Goal: Task Accomplishment & Management: Use online tool/utility

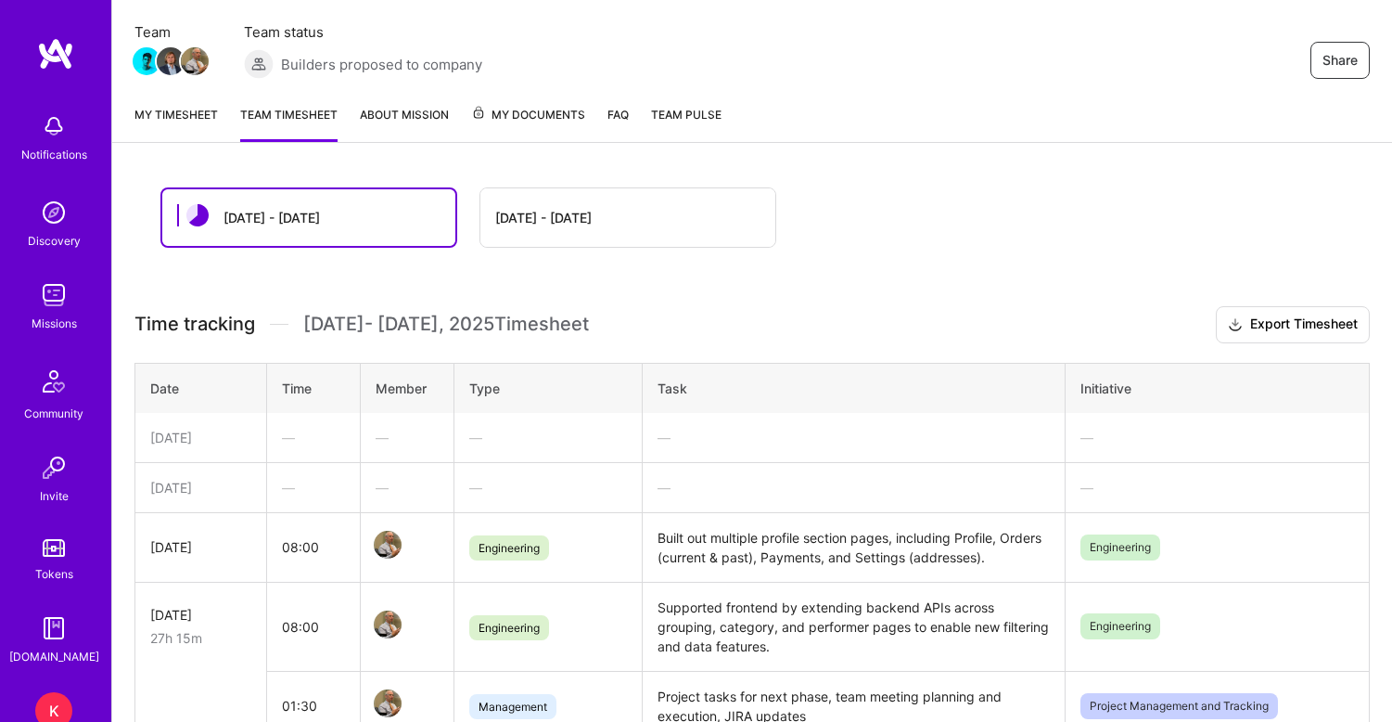
scroll to position [152, 0]
click at [516, 113] on span "My Documents" at bounding box center [528, 117] width 114 height 20
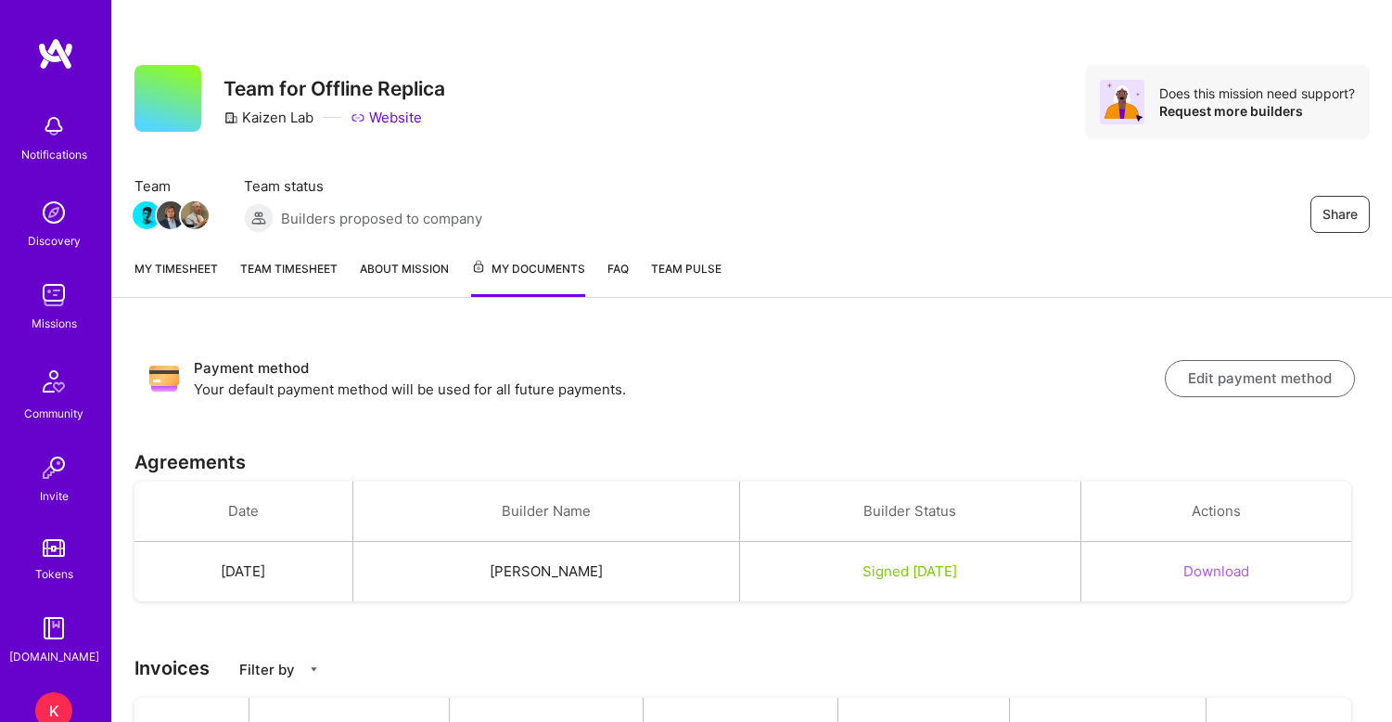
click at [196, 271] on link "My timesheet" at bounding box center [175, 278] width 83 height 38
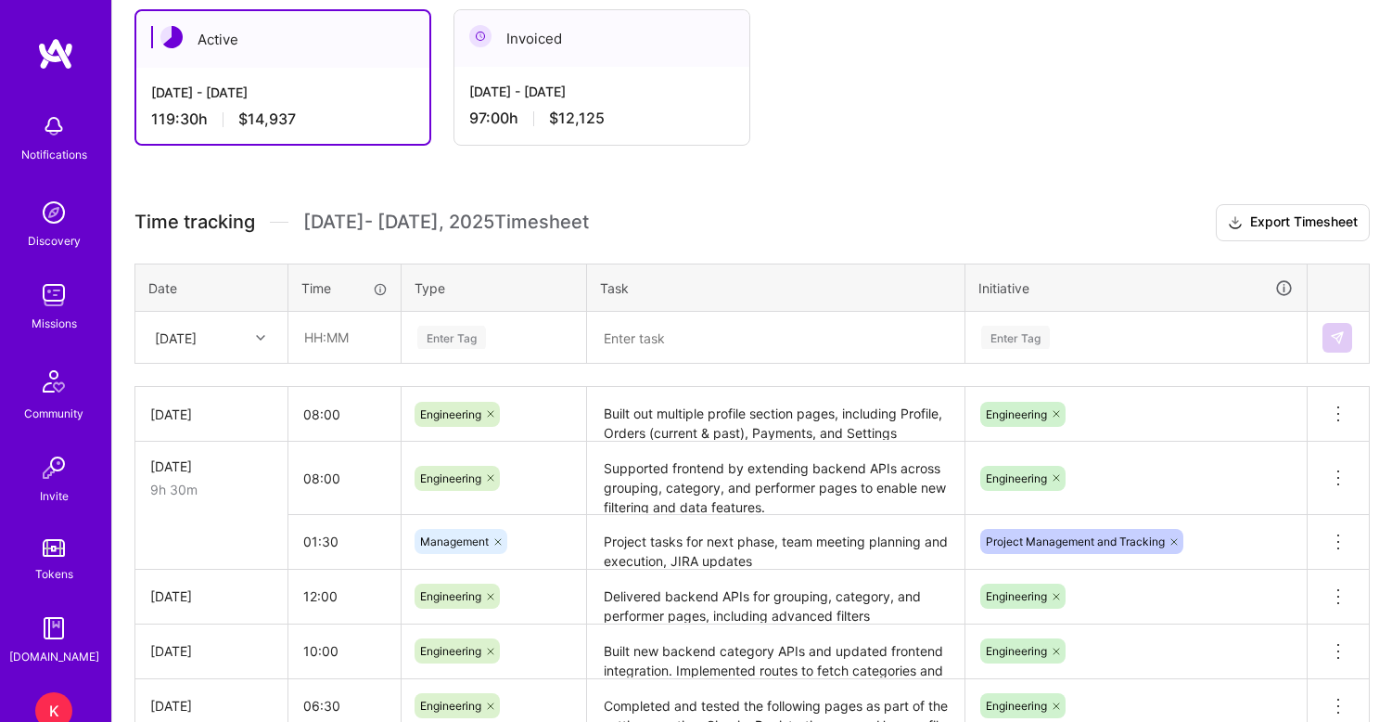
scroll to position [332, 0]
click at [326, 336] on input "text" at bounding box center [344, 337] width 110 height 49
type input "08:00"
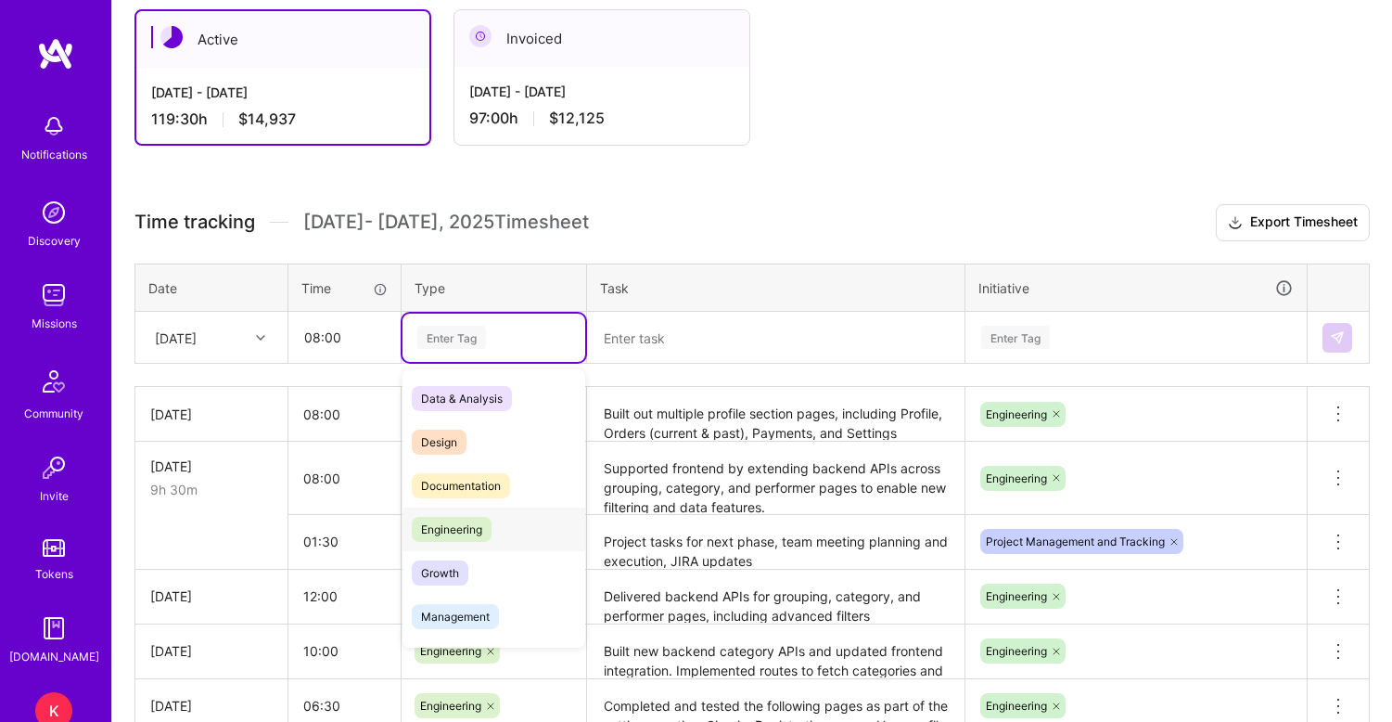
click at [453, 533] on span "Engineering" at bounding box center [452, 529] width 80 height 25
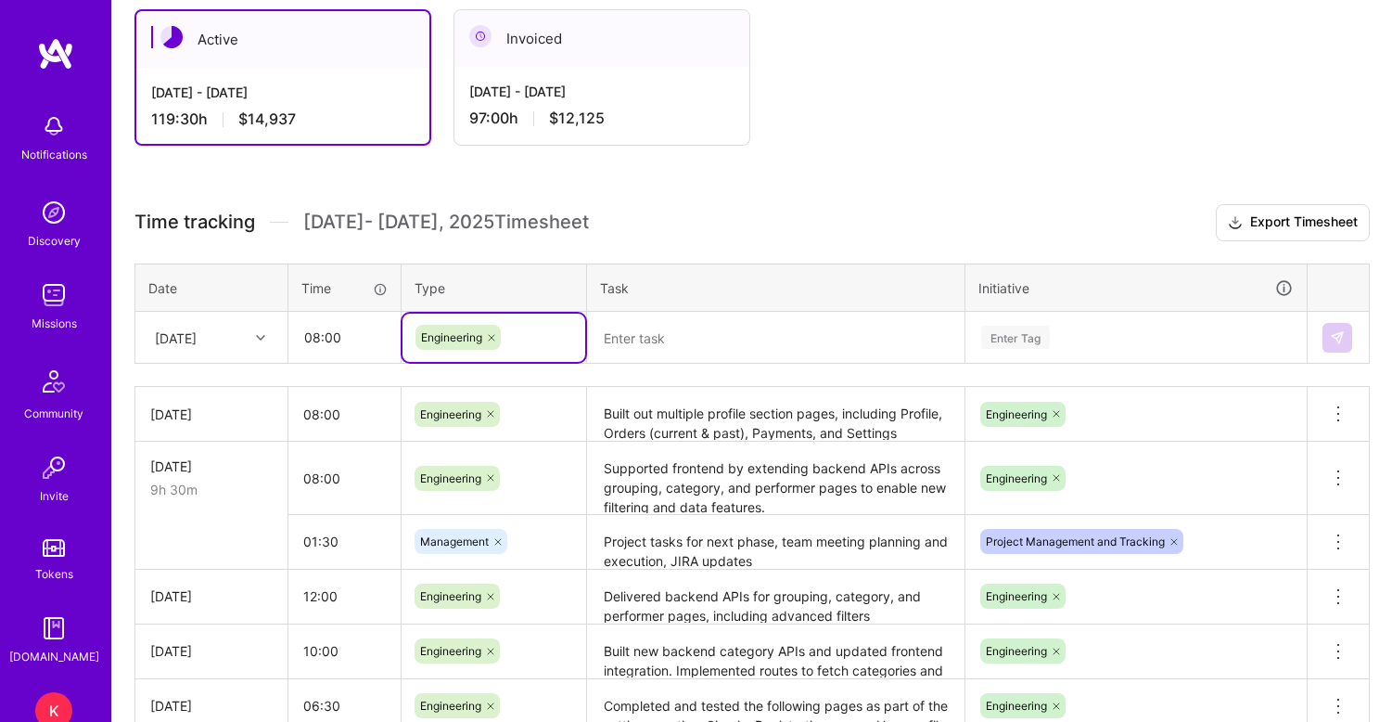
click at [656, 338] on textarea at bounding box center [776, 337] width 374 height 48
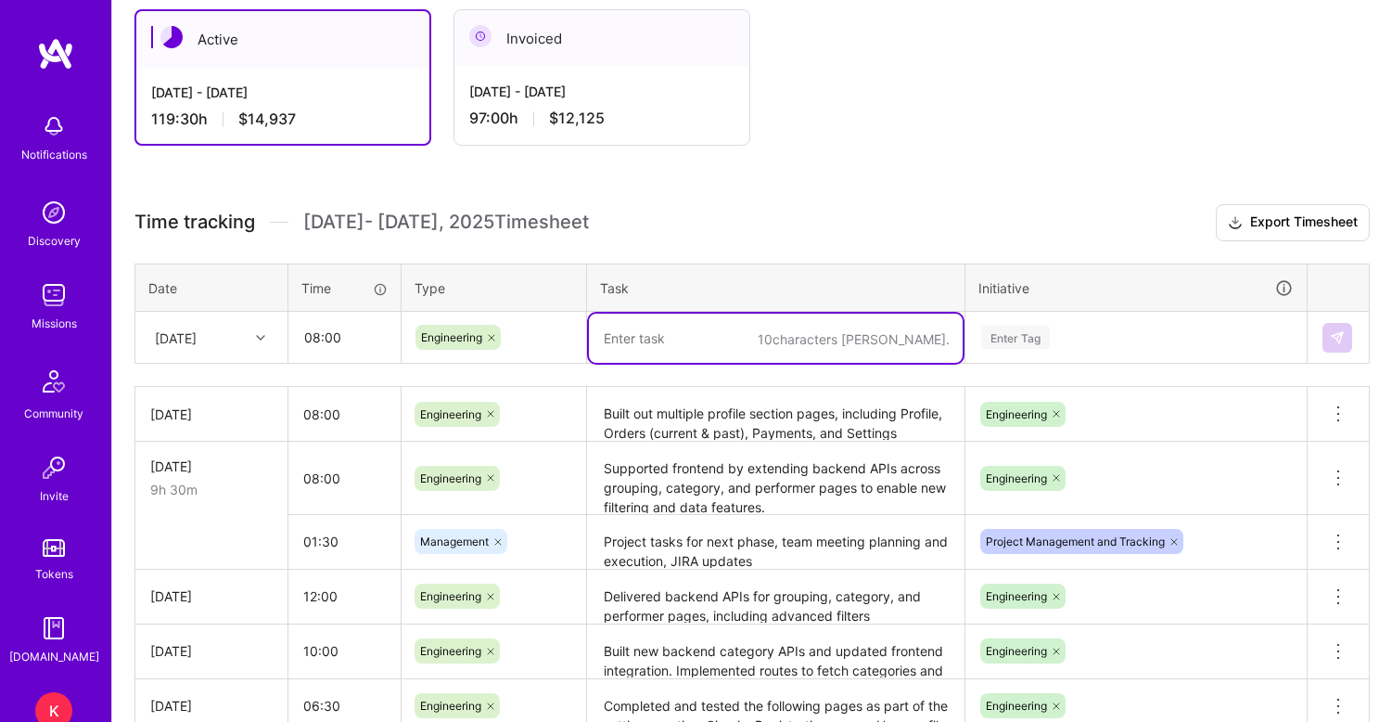
paste textarea "Completed multiple Profile and Settings pages (payments, personal details, noti…"
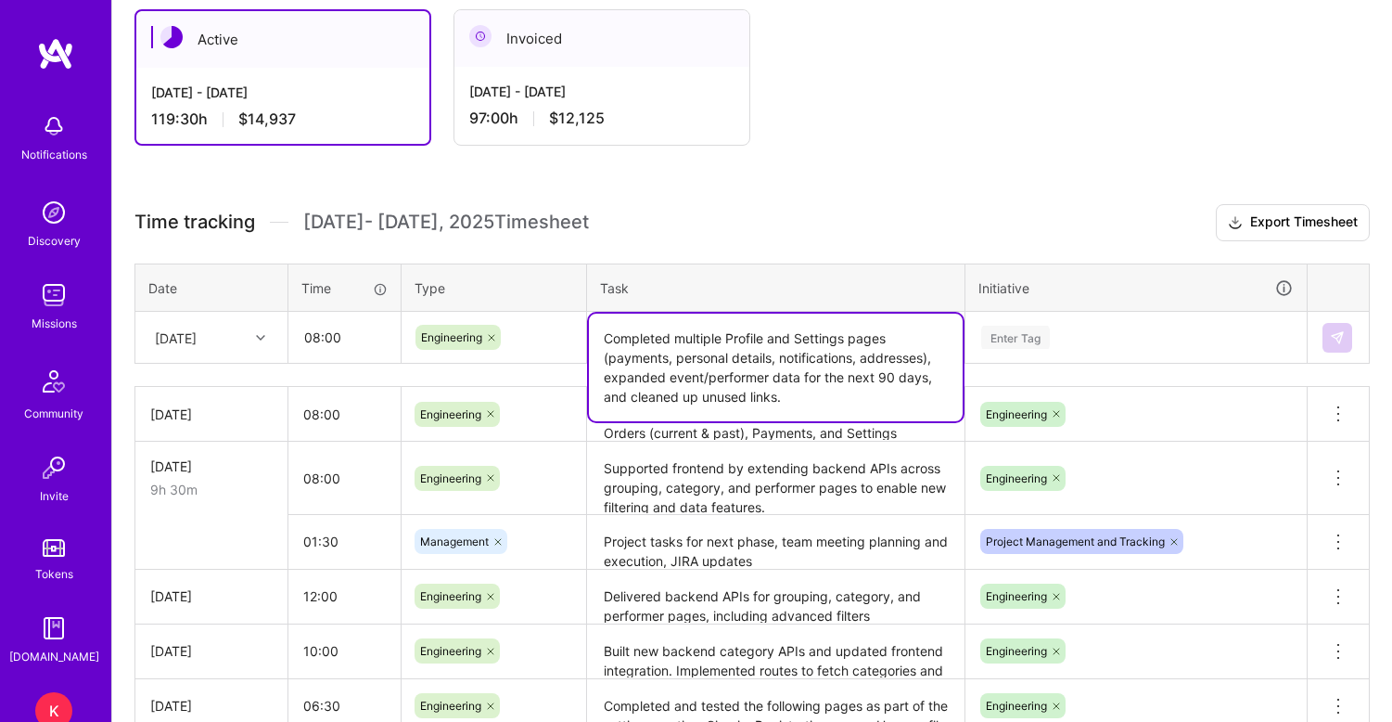
type textarea "Completed multiple Profile and Settings pages (payments, personal details, noti…"
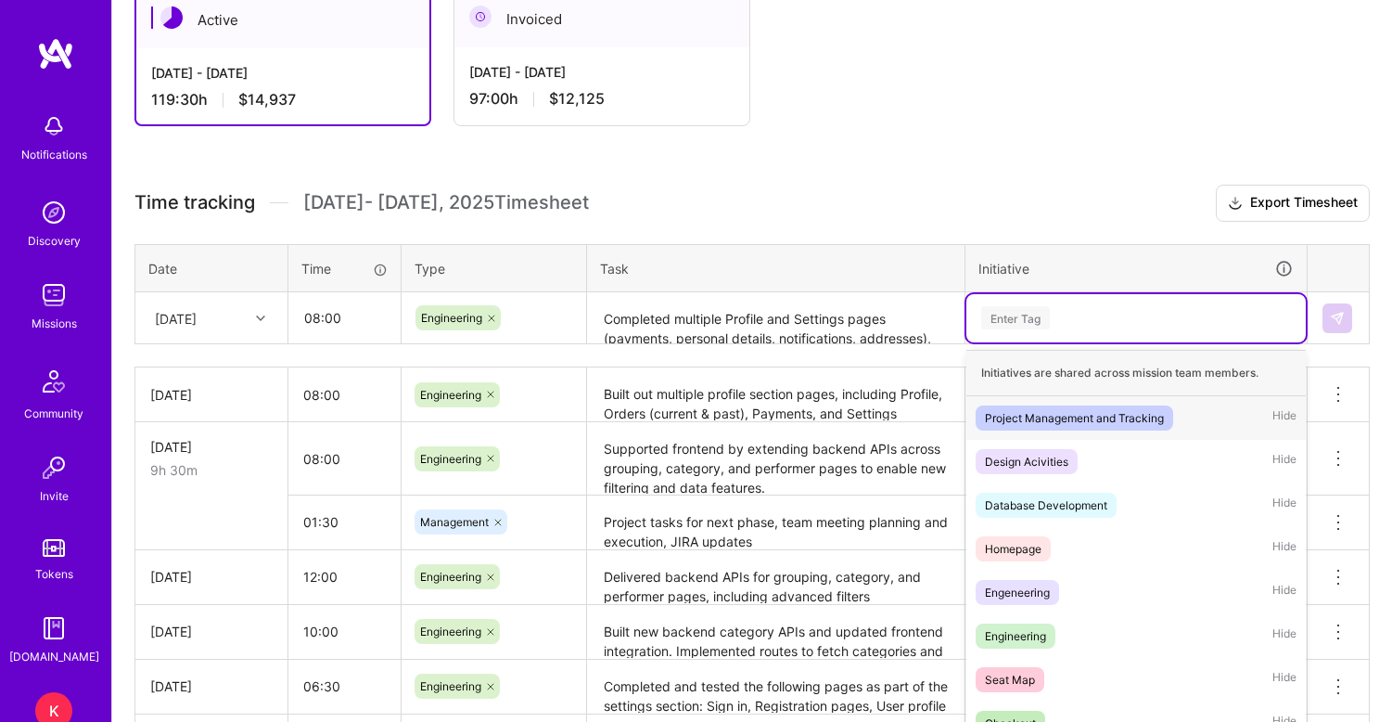
click at [1037, 339] on div "Enter Tag" at bounding box center [1135, 318] width 339 height 48
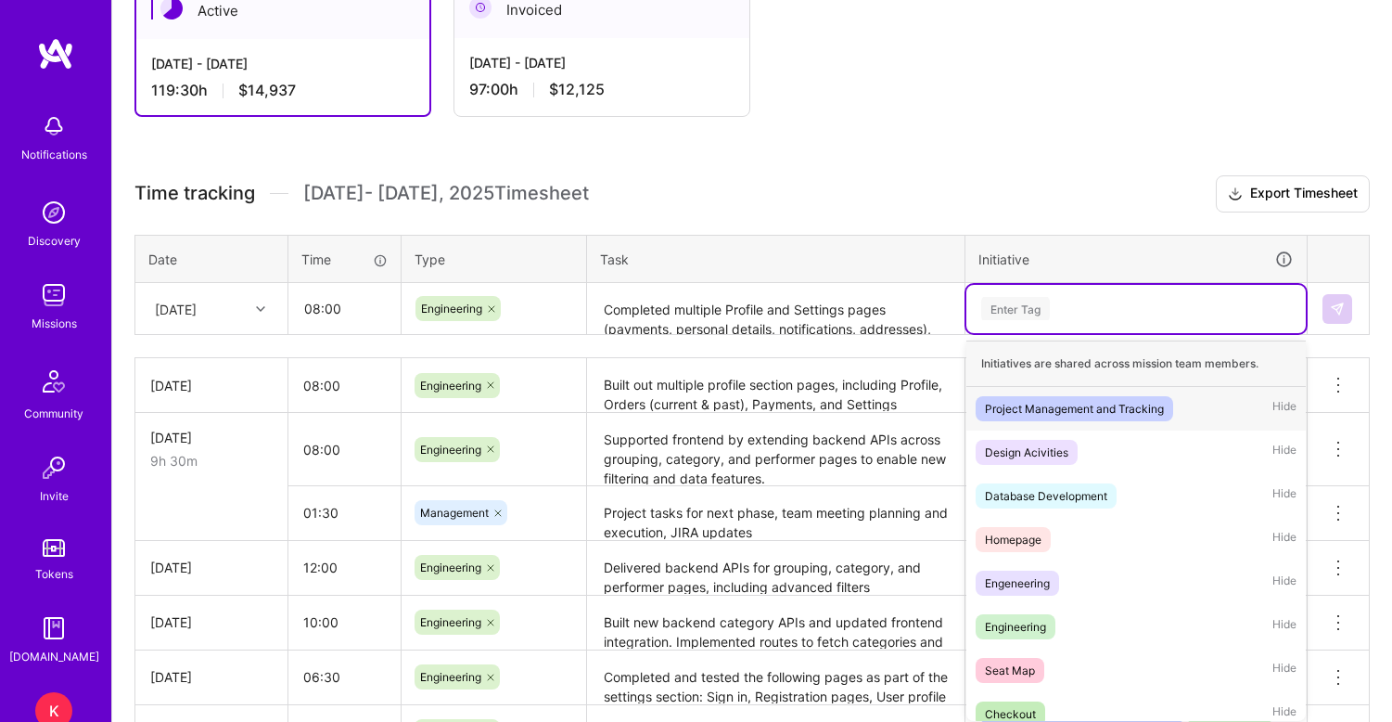
scroll to position [366, 0]
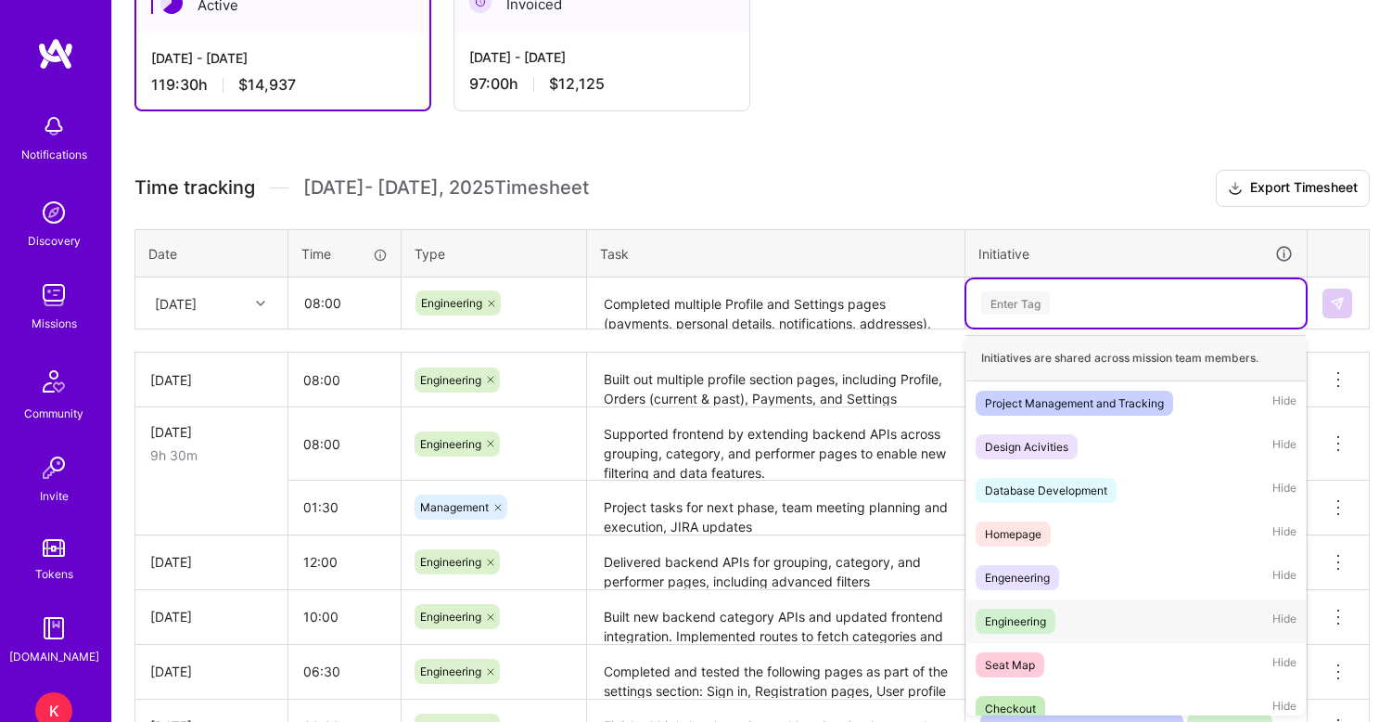
click at [1024, 627] on div "Engineering" at bounding box center [1015, 620] width 61 height 19
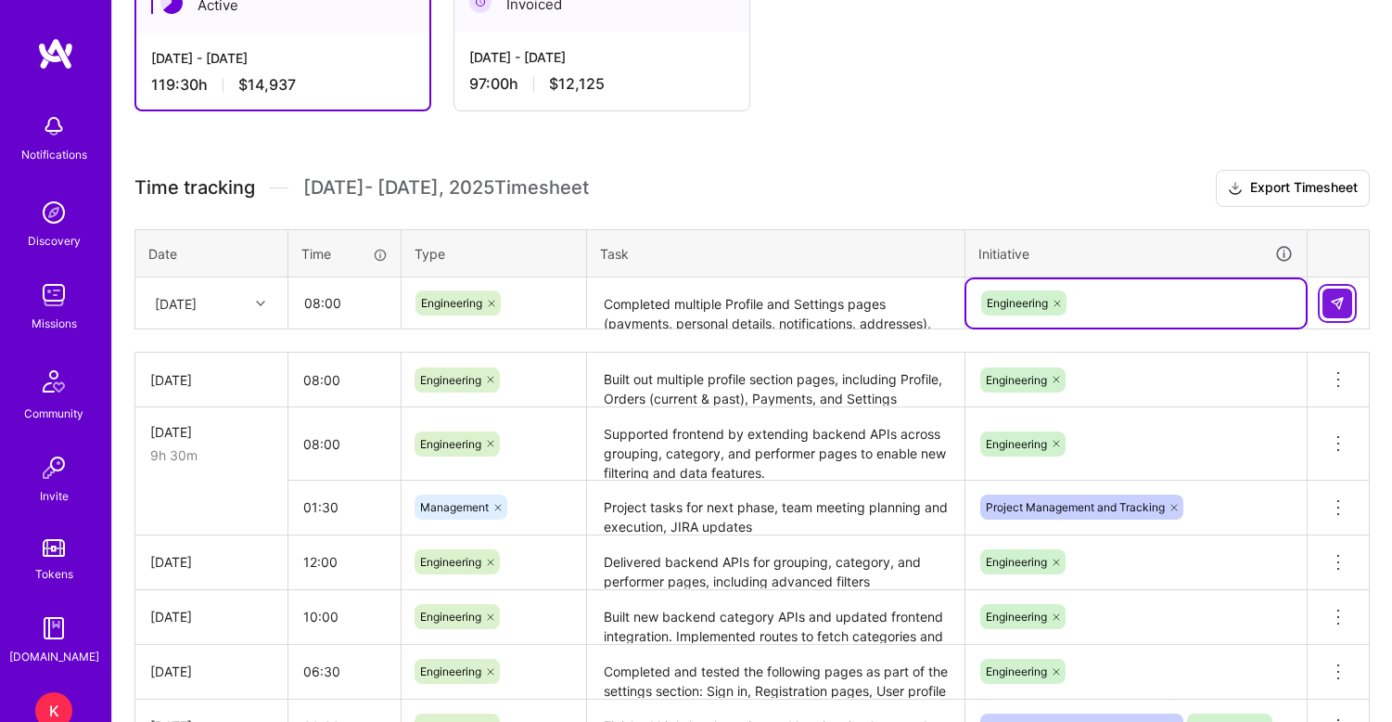
click at [1336, 300] on img at bounding box center [1337, 303] width 15 height 15
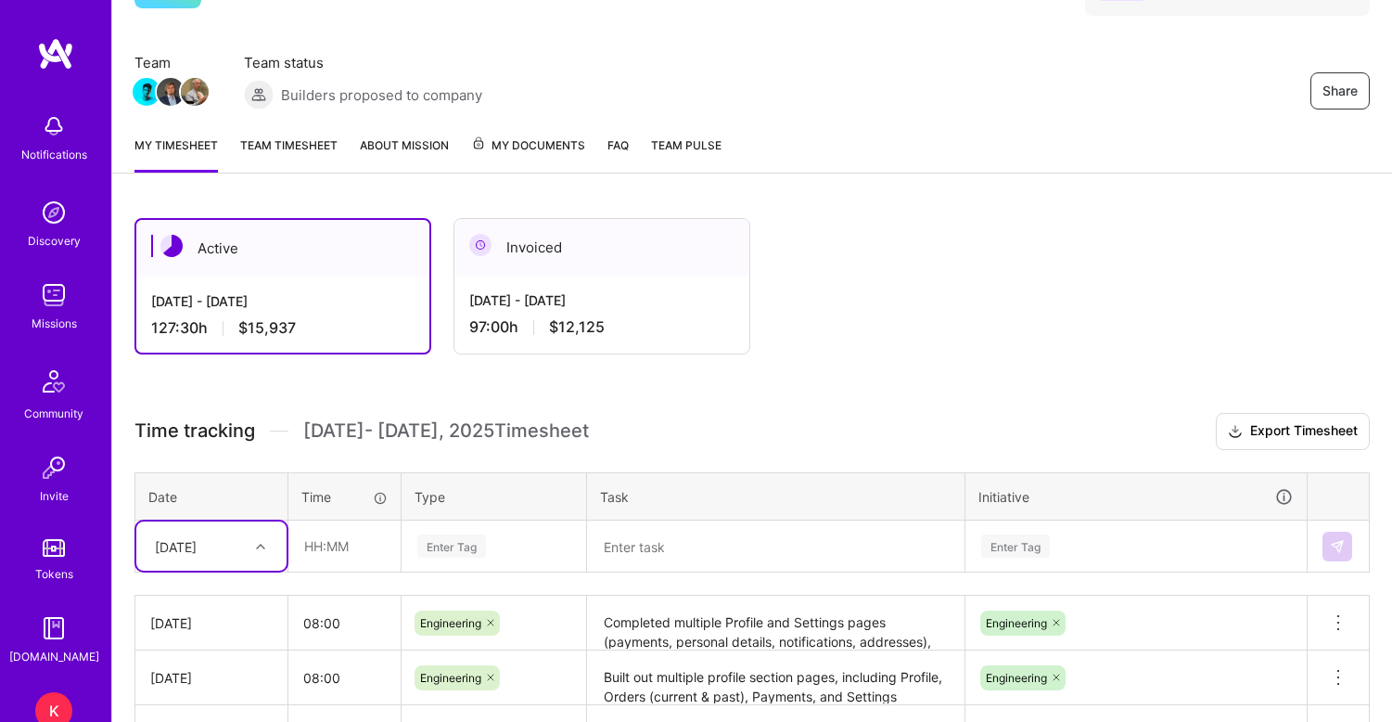
scroll to position [20, 0]
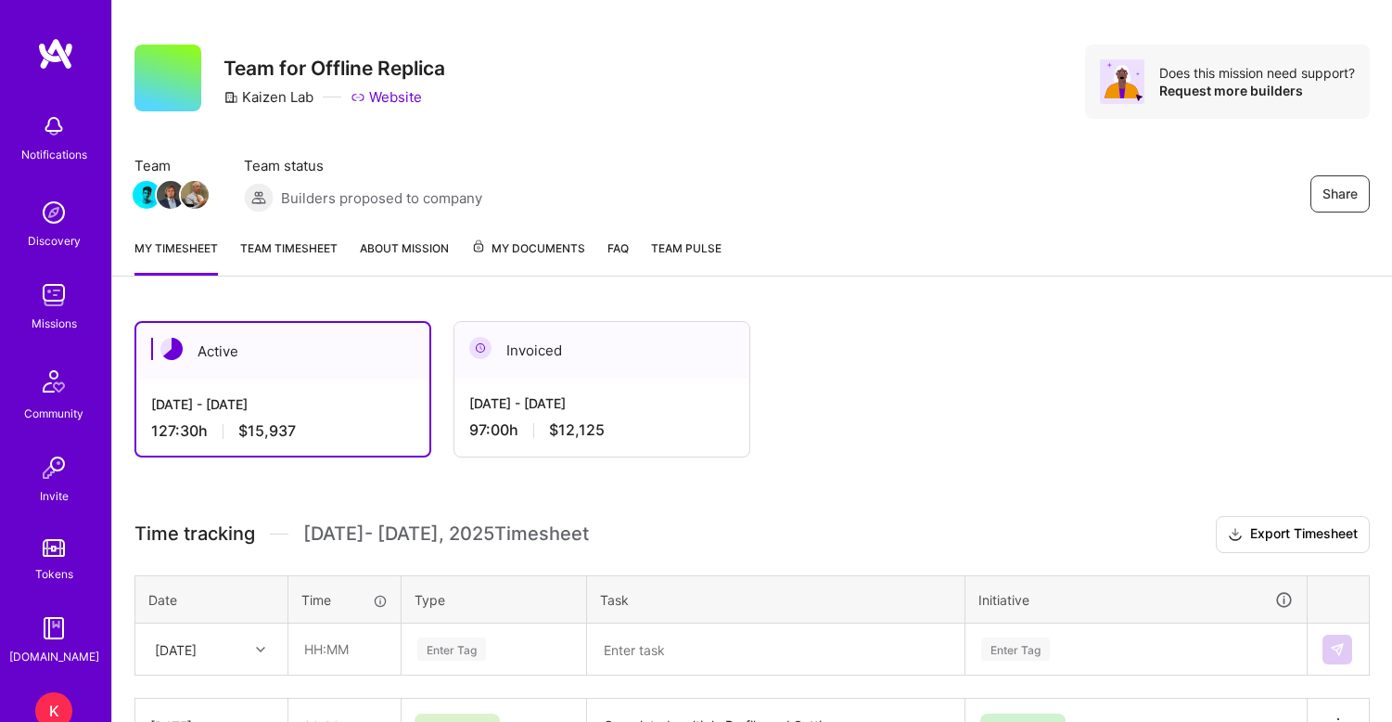
click at [313, 249] on link "Team timesheet" at bounding box center [288, 256] width 97 height 37
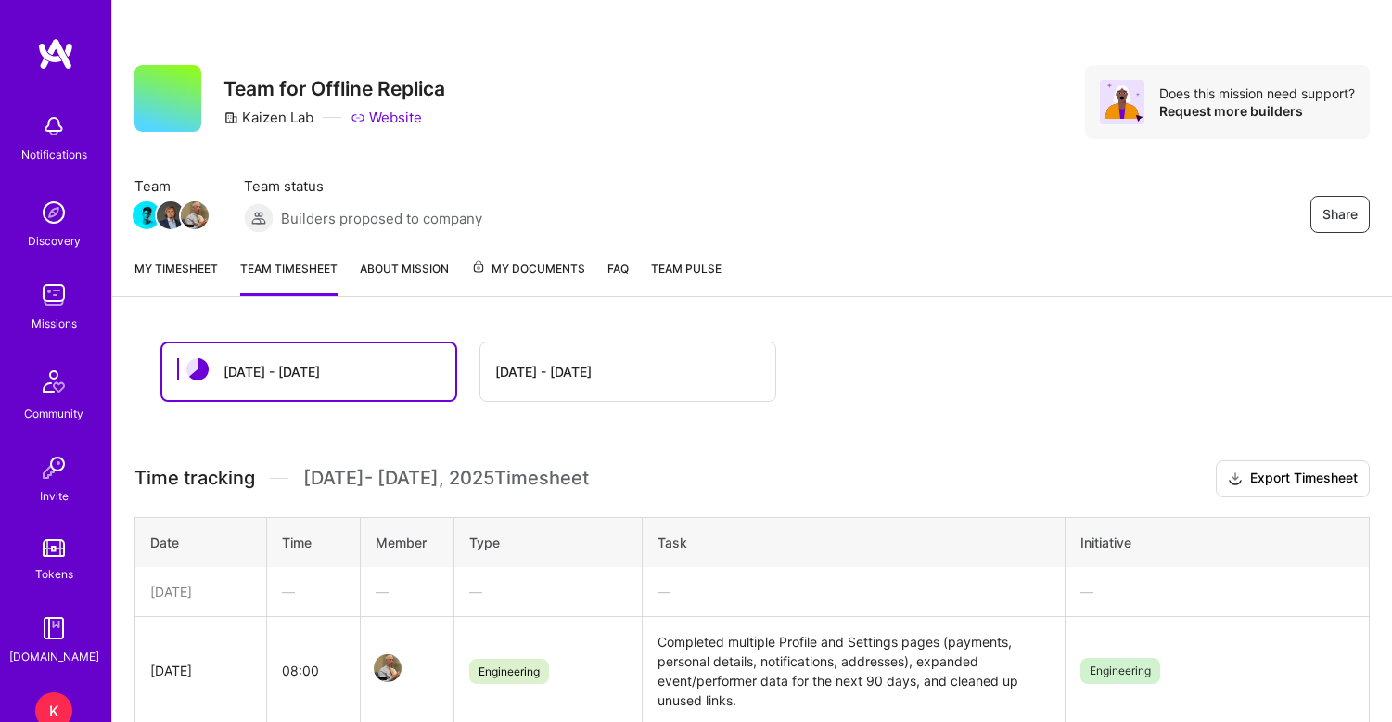
click at [172, 255] on div "My timesheet Team timesheet About Mission My Documents FAQ Team Pulse" at bounding box center [752, 270] width 1280 height 53
click at [173, 275] on link "My timesheet" at bounding box center [175, 277] width 83 height 37
